Goal: Navigation & Orientation: Go to known website

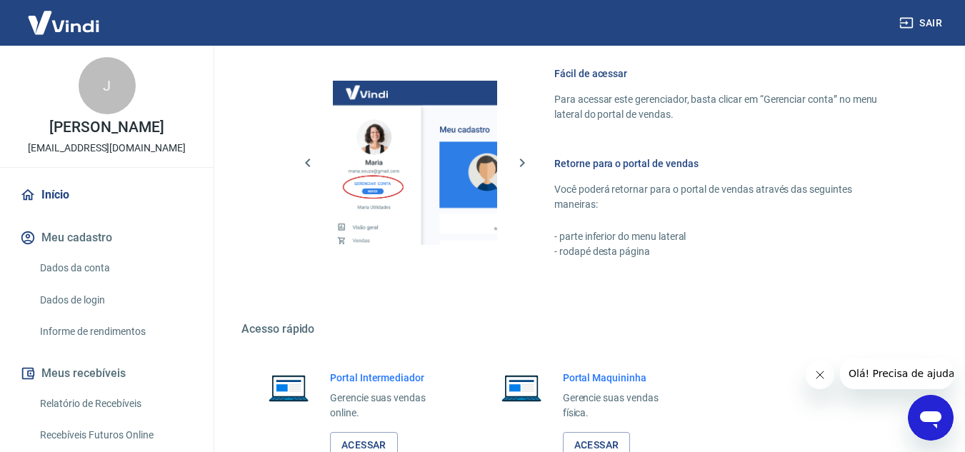
scroll to position [712, 0]
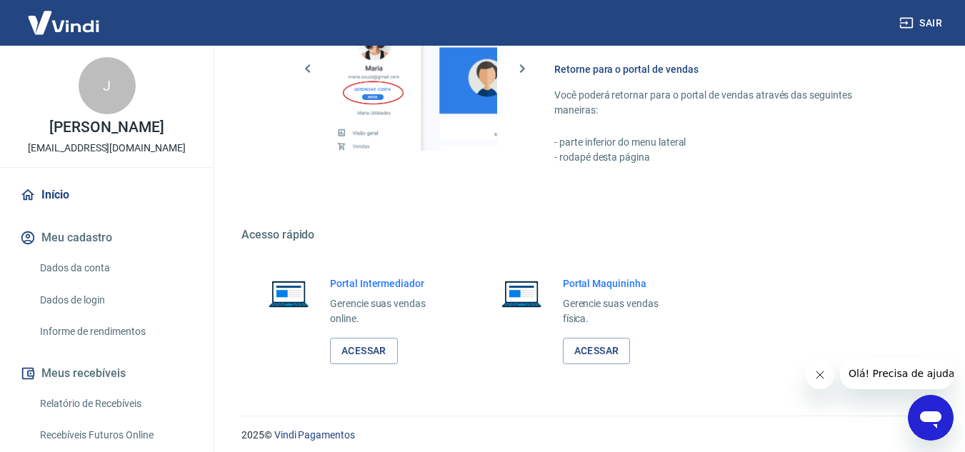
drag, startPoint x: 975, startPoint y: 155, endPoint x: 15, endPoint y: 20, distance: 969.0
drag, startPoint x: 340, startPoint y: 334, endPoint x: 354, endPoint y: 347, distance: 18.8
click at [347, 337] on div "Portal Intermediador Gerencie suas vendas online. Acessar" at bounding box center [389, 320] width 119 height 88
click at [357, 350] on link "Acessar" at bounding box center [364, 351] width 68 height 26
